Goal: Task Accomplishment & Management: Manage account settings

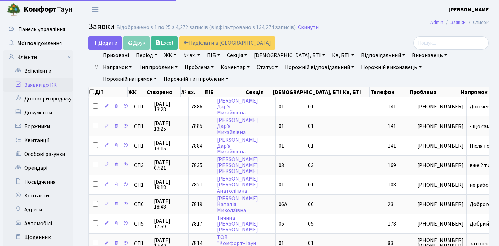
select select "25"
click at [457, 46] on input "search" at bounding box center [451, 42] width 75 height 13
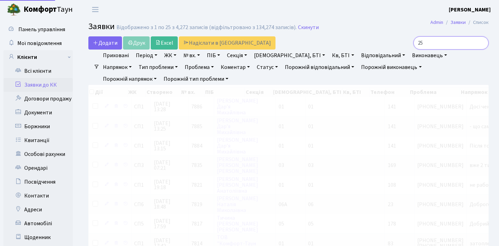
type input "257"
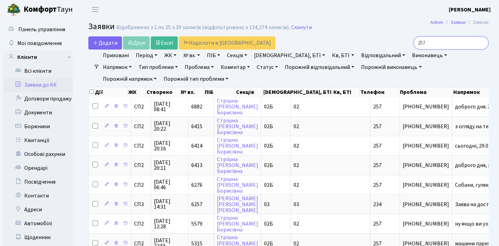
click at [481, 42] on input "257" at bounding box center [451, 42] width 75 height 13
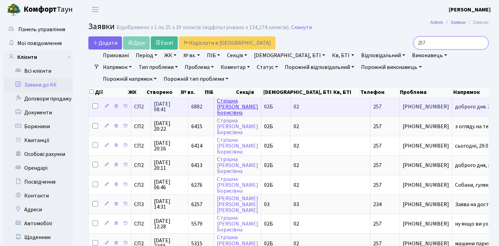
type input "257"
click at [224, 112] on link "Стрішна Юлія Борисівна" at bounding box center [237, 106] width 41 height 19
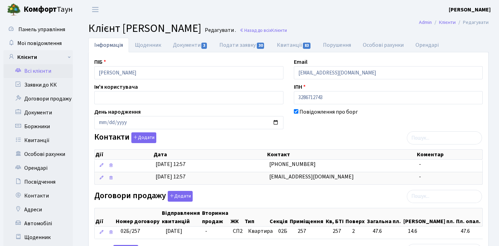
click at [241, 50] on link "Подати заявку 30" at bounding box center [242, 45] width 57 height 15
select select "25"
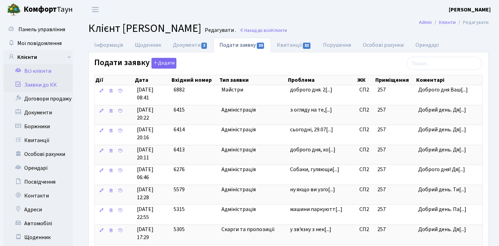
click at [47, 81] on link "Заявки до КК" at bounding box center [37, 85] width 69 height 14
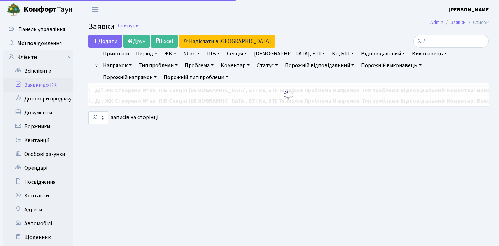
select select "25"
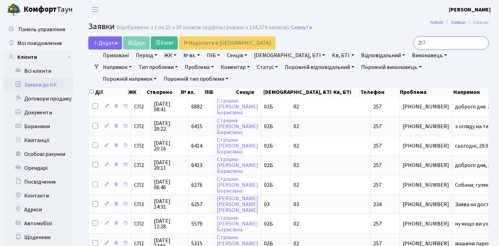
click at [481, 44] on input "257" at bounding box center [451, 42] width 75 height 13
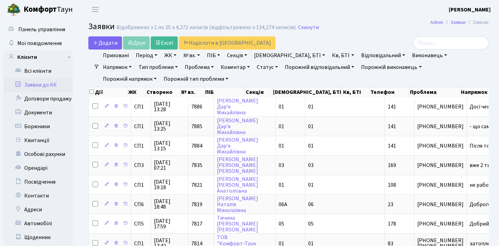
click at [391, 37] on div at bounding box center [425, 42] width 127 height 13
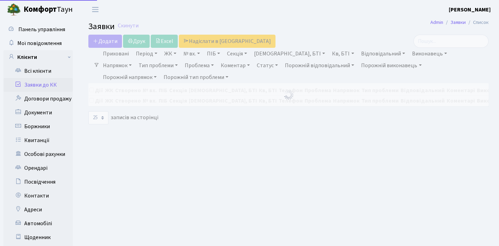
select select "25"
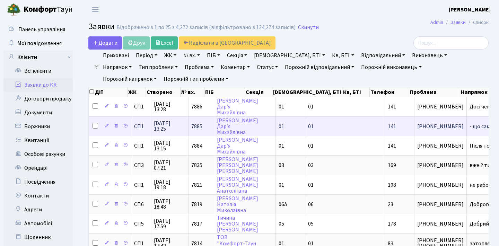
click at [467, 134] on td "- що саме було[...]" at bounding box center [494, 126] width 55 height 19
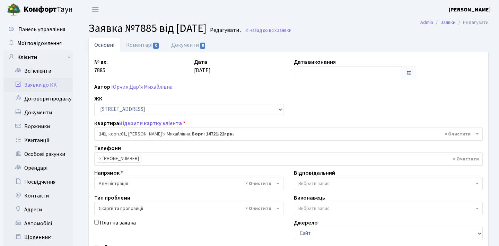
select select "20066"
select select "55"
click at [54, 82] on link "Заявки до КК" at bounding box center [37, 85] width 69 height 14
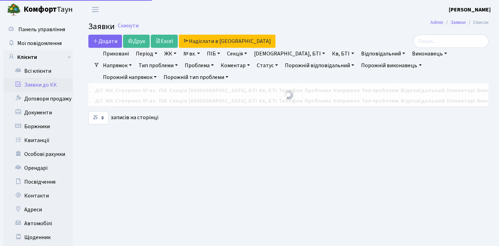
select select "25"
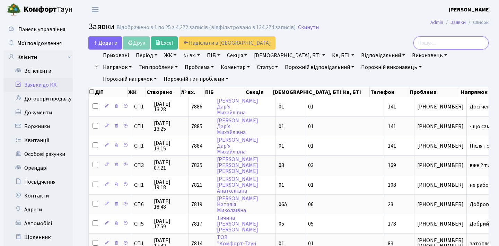
click at [435, 44] on input "search" at bounding box center [451, 42] width 75 height 13
paste input "4696"
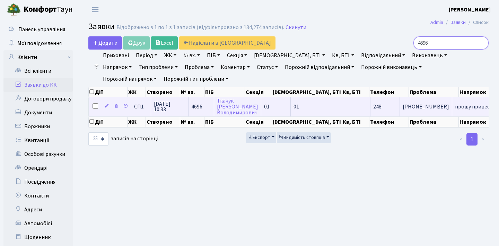
type input "4696"
click at [403, 110] on span "[PHONE_NUMBER]" at bounding box center [426, 107] width 46 height 6
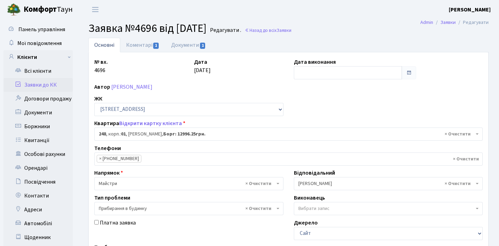
select select "20173"
select select "58"
click at [149, 45] on link "Коментарі 1" at bounding box center [142, 45] width 45 height 14
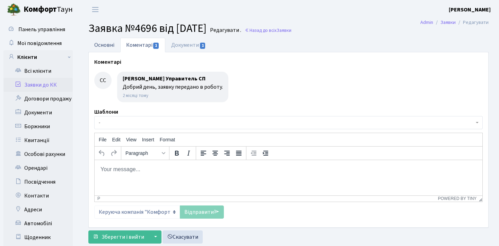
click at [110, 42] on link "Основні" at bounding box center [104, 45] width 32 height 14
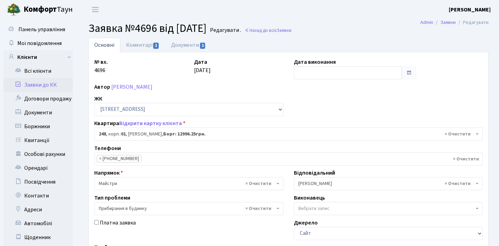
click at [39, 80] on link "Заявки до КК" at bounding box center [37, 85] width 69 height 14
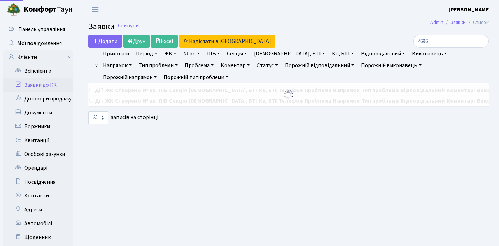
select select "25"
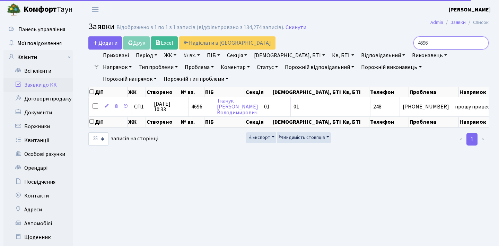
click at [446, 41] on input "4696" at bounding box center [451, 42] width 75 height 13
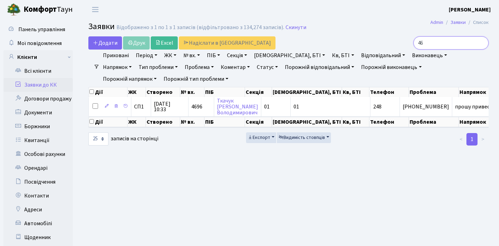
type input "4"
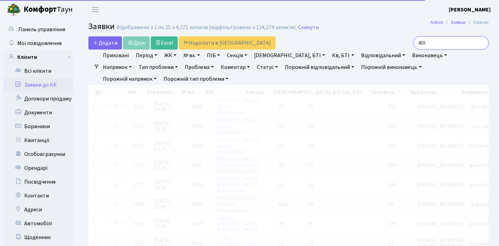
type input "4696"
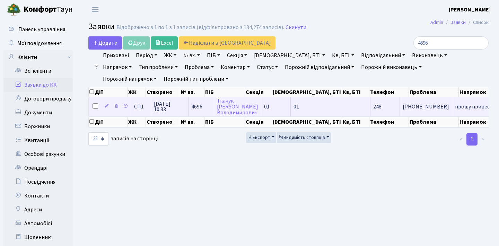
click at [403, 110] on span "[PHONE_NUMBER]" at bounding box center [426, 107] width 46 height 6
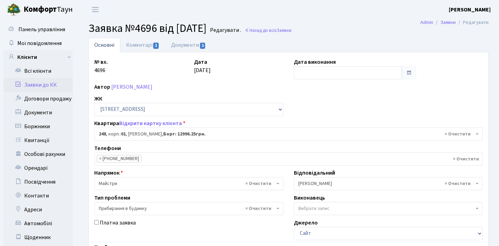
select select "20173"
select select "58"
click at [187, 47] on link "Документи 1" at bounding box center [188, 45] width 46 height 14
select select "25"
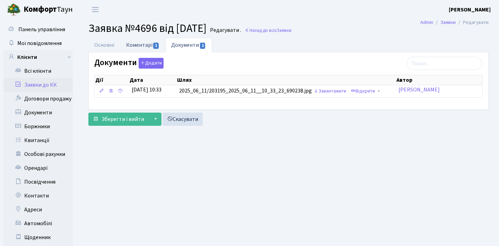
click at [154, 48] on span "1" at bounding box center [156, 46] width 6 height 6
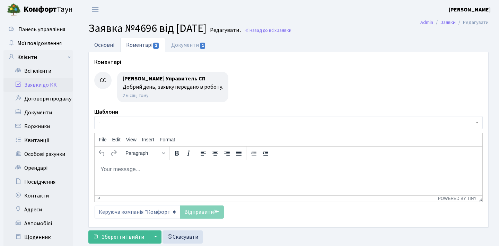
click at [110, 43] on link "Основні" at bounding box center [104, 45] width 32 height 14
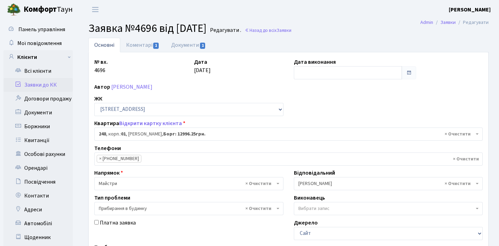
click at [145, 52] on li "Коментарі 1" at bounding box center [142, 45] width 45 height 15
click at [182, 46] on link "Документи 1" at bounding box center [188, 45] width 46 height 14
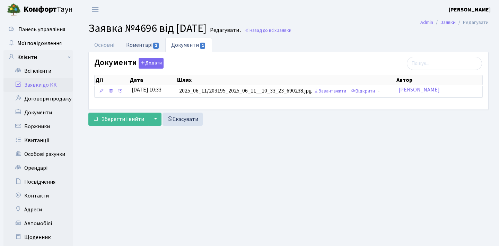
click at [144, 46] on link "Коментарі 1" at bounding box center [142, 45] width 45 height 14
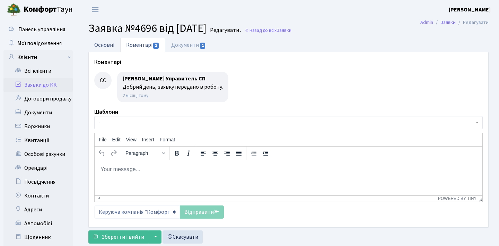
click at [111, 42] on link "Основні" at bounding box center [104, 45] width 32 height 14
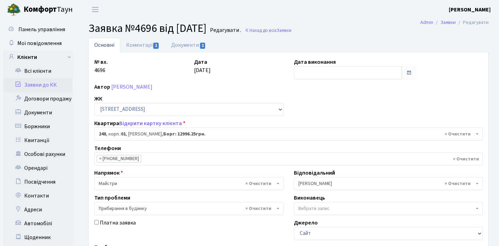
click at [33, 86] on link "Заявки до КК" at bounding box center [37, 85] width 69 height 14
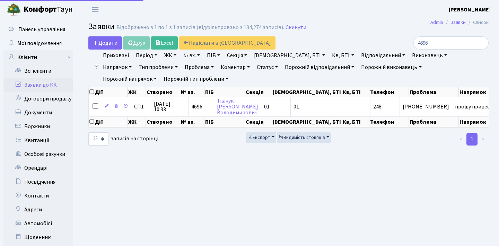
select select "25"
click at [43, 82] on link "Заявки до КК" at bounding box center [37, 85] width 69 height 14
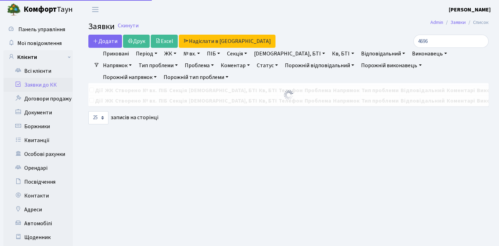
select select "25"
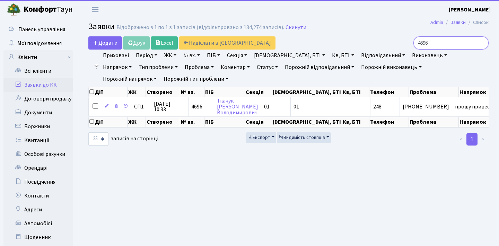
click at [482, 41] on input "4696" at bounding box center [451, 42] width 75 height 13
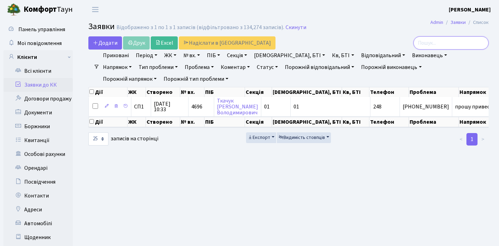
click at [449, 40] on input "search" at bounding box center [451, 42] width 75 height 13
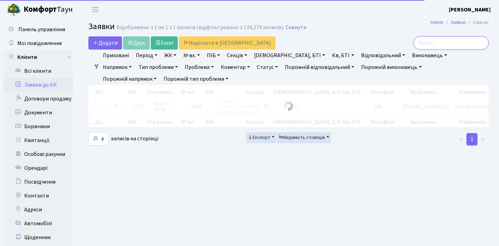
paste input "5094"
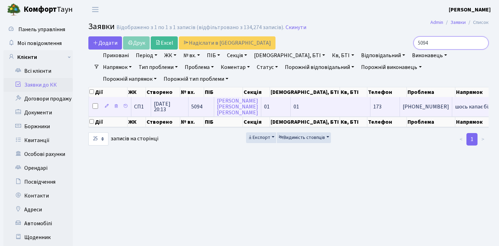
type input "5094"
click at [371, 108] on td "173" at bounding box center [385, 106] width 29 height 19
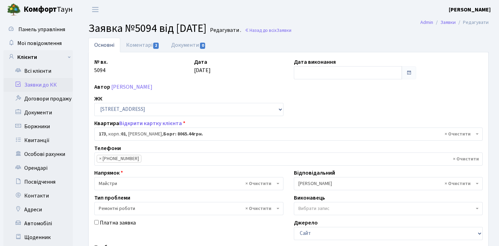
select select "20098"
select select "62"
click at [146, 45] on link "Коментарі 2" at bounding box center [142, 45] width 45 height 14
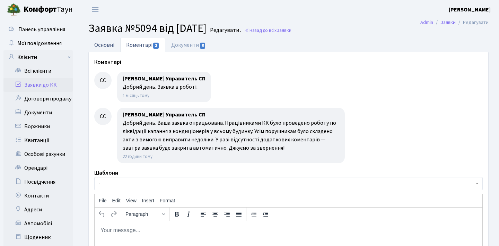
click at [97, 44] on link "Основні" at bounding box center [104, 45] width 32 height 14
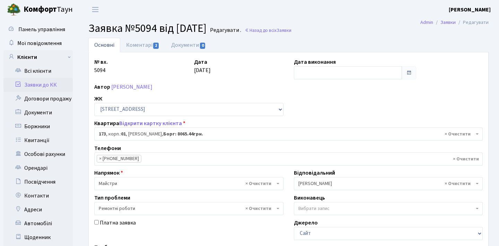
click at [412, 71] on span at bounding box center [409, 73] width 6 height 6
click at [410, 71] on span at bounding box center [409, 73] width 6 height 6
click at [407, 71] on span at bounding box center [409, 73] width 6 height 6
click at [370, 69] on input "text" at bounding box center [348, 72] width 109 height 13
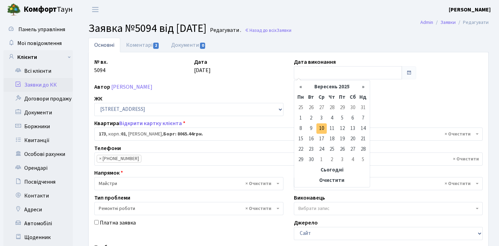
click at [320, 128] on td "10" at bounding box center [322, 128] width 10 height 10
type input "10.09.2025"
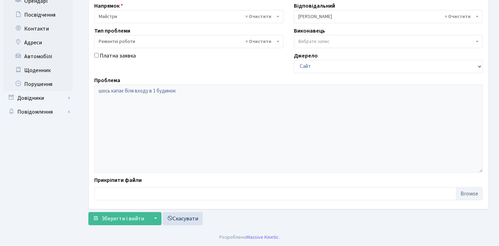
scroll to position [167, 0]
click at [153, 218] on button "▼" at bounding box center [154, 218] width 13 height 13
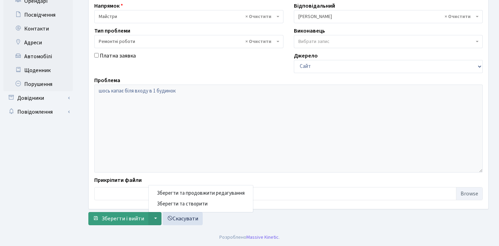
click at [127, 218] on span "Зберегти і вийти" at bounding box center [123, 219] width 43 height 8
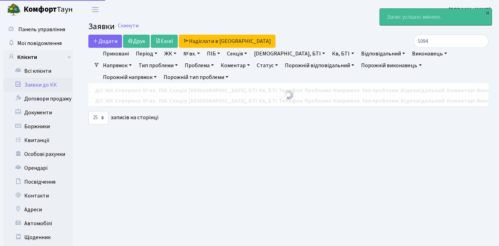
select select "25"
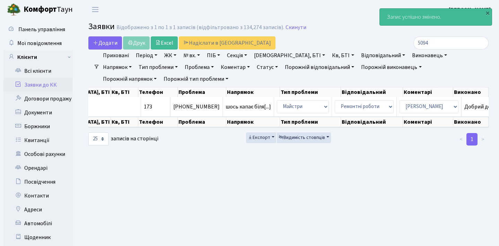
scroll to position [0, 229]
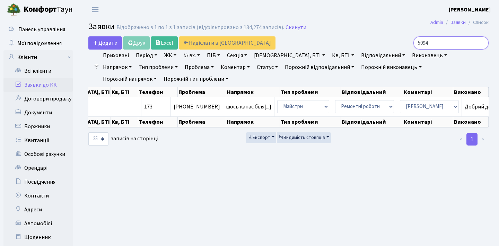
click at [481, 45] on input "5094" at bounding box center [451, 42] width 75 height 13
click at [467, 45] on input "search" at bounding box center [451, 42] width 75 height 13
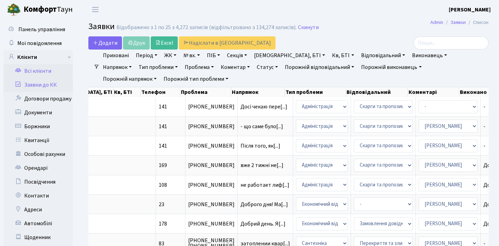
click at [45, 77] on link "Всі клієнти" at bounding box center [37, 71] width 69 height 14
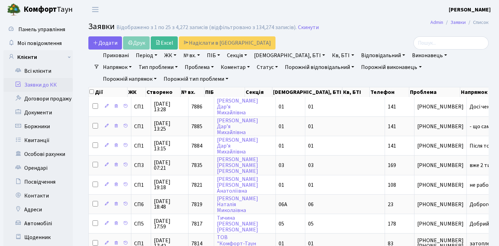
scroll to position [0, 0]
click at [437, 42] on input "search" at bounding box center [451, 42] width 75 height 13
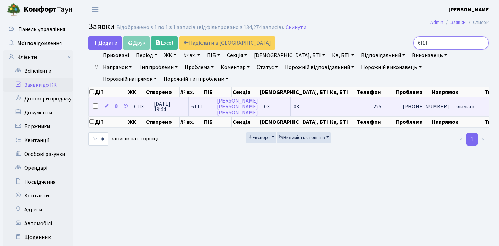
type input "6111"
click at [455, 110] on span "зламано" at bounding box center [471, 107] width 32 height 6
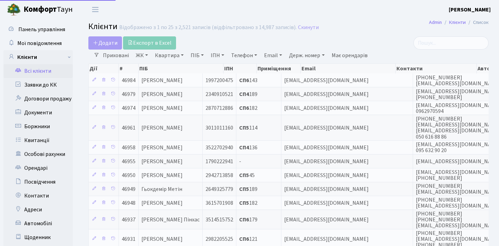
select select "25"
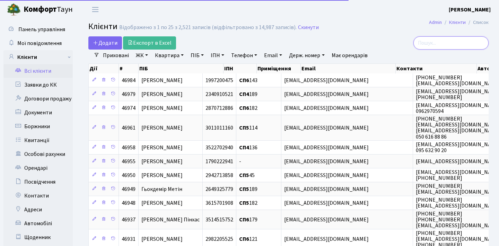
click at [445, 46] on input "search" at bounding box center [451, 42] width 75 height 13
paste input "111"
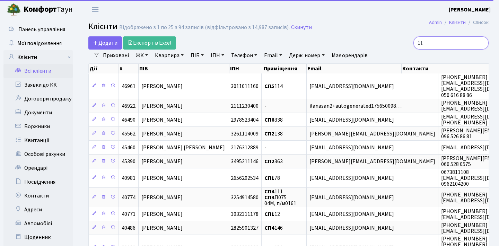
type input "1"
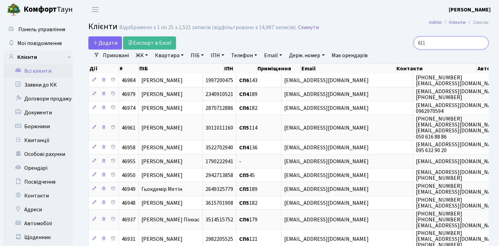
type input "6111"
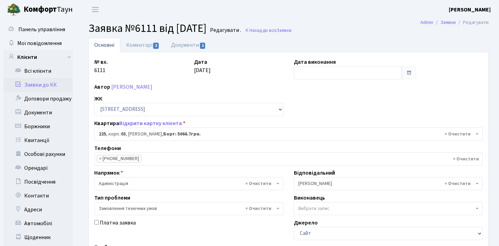
select select "20947"
select select "15"
click at [145, 46] on link "Коментарі 2" at bounding box center [142, 45] width 45 height 14
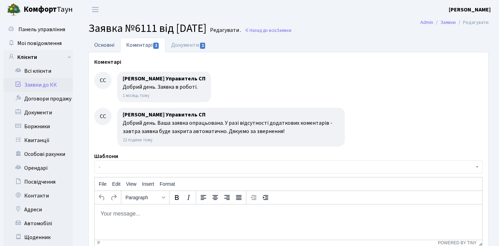
click at [109, 40] on link "Основні" at bounding box center [104, 45] width 32 height 14
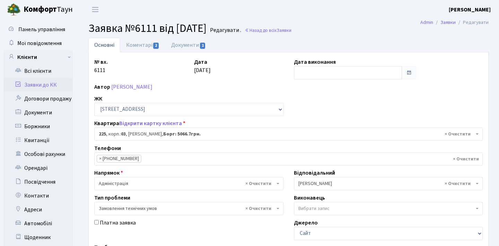
click at [409, 73] on span at bounding box center [409, 73] width 6 height 6
click at [411, 71] on span at bounding box center [409, 73] width 6 height 6
click at [381, 73] on input "text" at bounding box center [348, 72] width 109 height 13
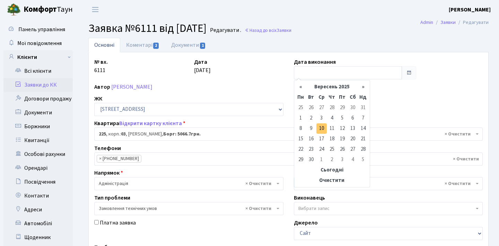
click at [322, 127] on td "10" at bounding box center [322, 128] width 10 height 10
type input "[DATE]"
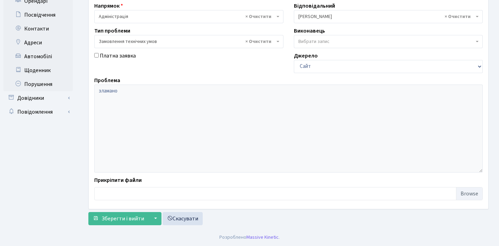
scroll to position [167, 0]
click at [127, 220] on span "Зберегти і вийти" at bounding box center [123, 219] width 43 height 8
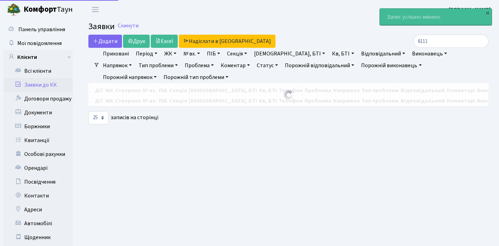
select select "25"
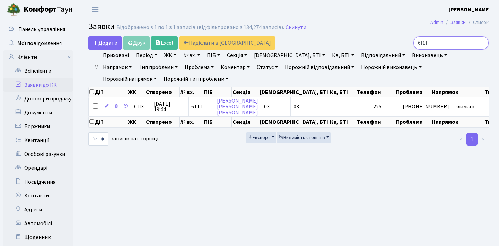
click at [435, 45] on input "6111" at bounding box center [451, 42] width 75 height 13
type input "6"
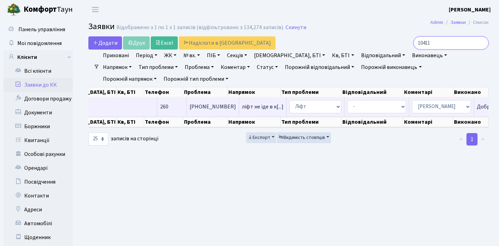
scroll to position [0, 213]
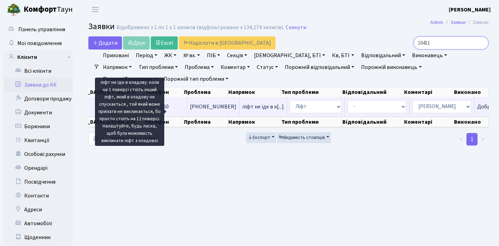
type input "10411"
click at [242, 111] on span "ліфт не їде в к[...]" at bounding box center [263, 107] width 42 height 8
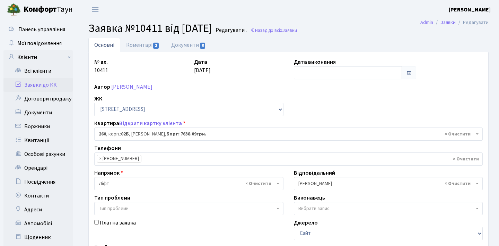
select select "20510"
click at [147, 43] on link "Коментарі 2" at bounding box center [142, 45] width 45 height 14
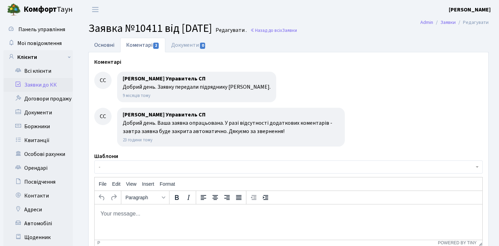
click at [113, 44] on link "Основні" at bounding box center [104, 45] width 32 height 14
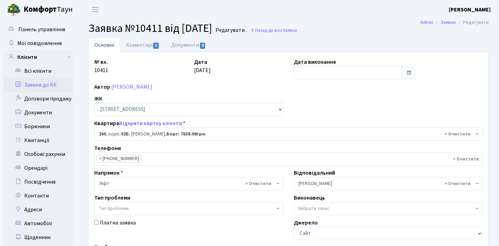
click at [404, 73] on span at bounding box center [409, 72] width 15 height 13
click at [408, 73] on span at bounding box center [409, 73] width 6 height 6
click at [372, 73] on input "text" at bounding box center [348, 72] width 109 height 13
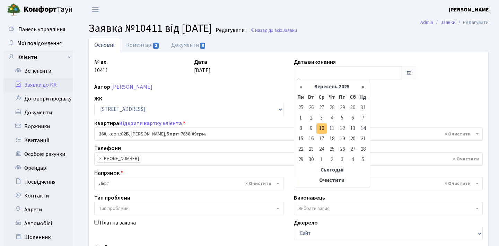
click at [321, 129] on td "10" at bounding box center [322, 128] width 10 height 10
type input "[DATE]"
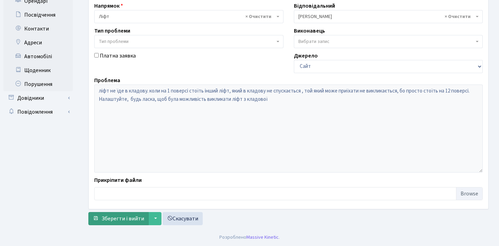
scroll to position [167, 0]
click at [120, 220] on span "Зберегти і вийти" at bounding box center [123, 219] width 43 height 8
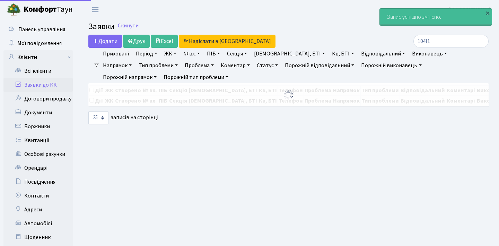
select select "25"
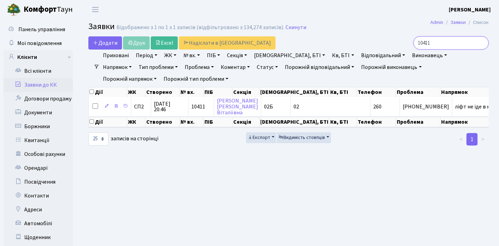
click at [440, 42] on input "10411" at bounding box center [451, 42] width 75 height 13
type input "1041"
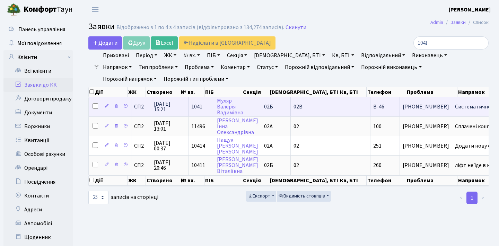
click at [197, 111] on span "1041" at bounding box center [196, 107] width 11 height 8
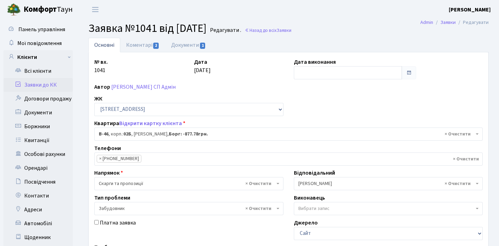
select select "20679"
select select "64"
click at [154, 52] on link "Коментарі 2" at bounding box center [142, 45] width 45 height 14
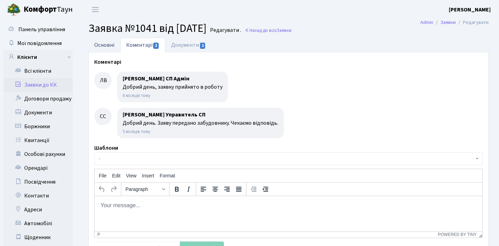
click at [111, 43] on link "Основні" at bounding box center [104, 45] width 32 height 14
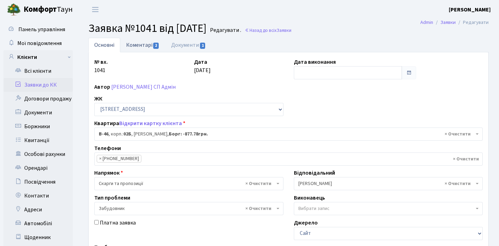
click at [138, 44] on link "Коментарі 2" at bounding box center [142, 45] width 45 height 14
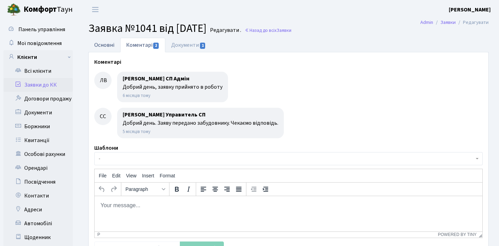
click at [108, 45] on link "Основні" at bounding box center [104, 45] width 32 height 14
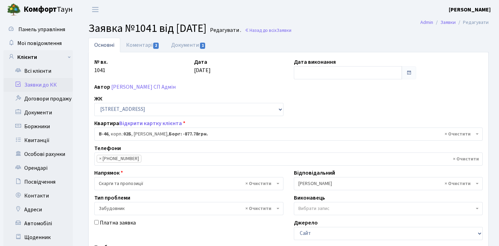
click at [36, 84] on link "Заявки до КК" at bounding box center [37, 85] width 69 height 14
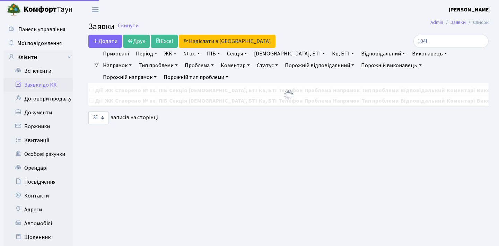
select select "25"
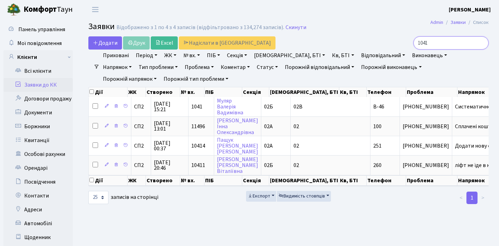
click at [482, 46] on input "1041" at bounding box center [451, 42] width 75 height 13
